Goal: Register for event/course

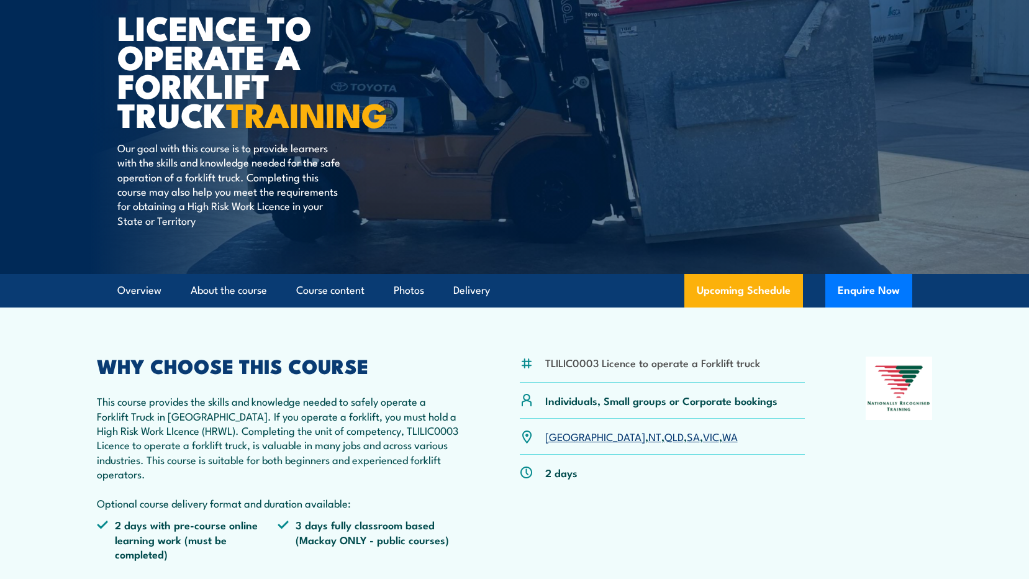
scroll to position [248, 0]
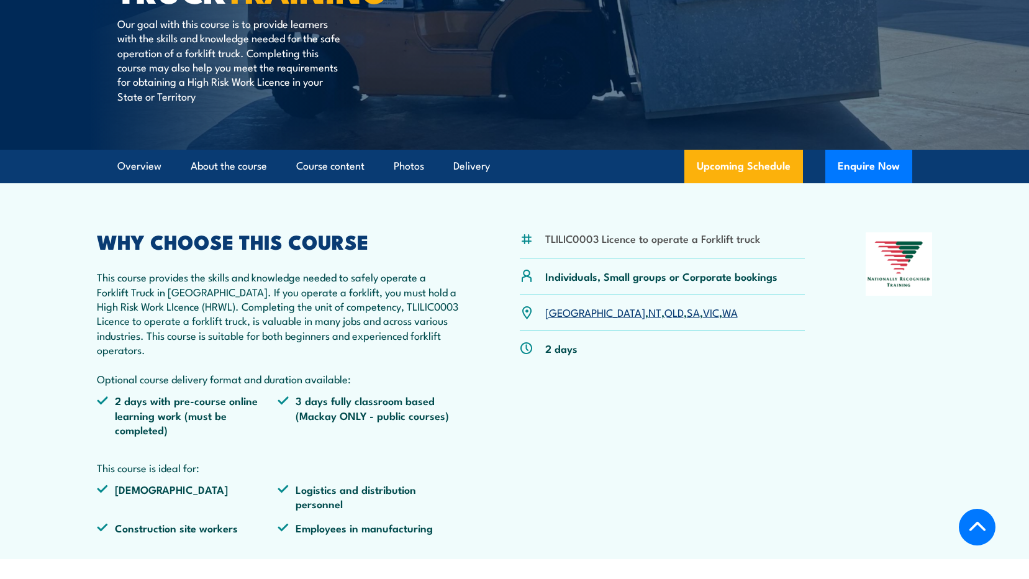
click at [703, 317] on link "VIC" at bounding box center [711, 311] width 16 height 15
